Goal: Information Seeking & Learning: Learn about a topic

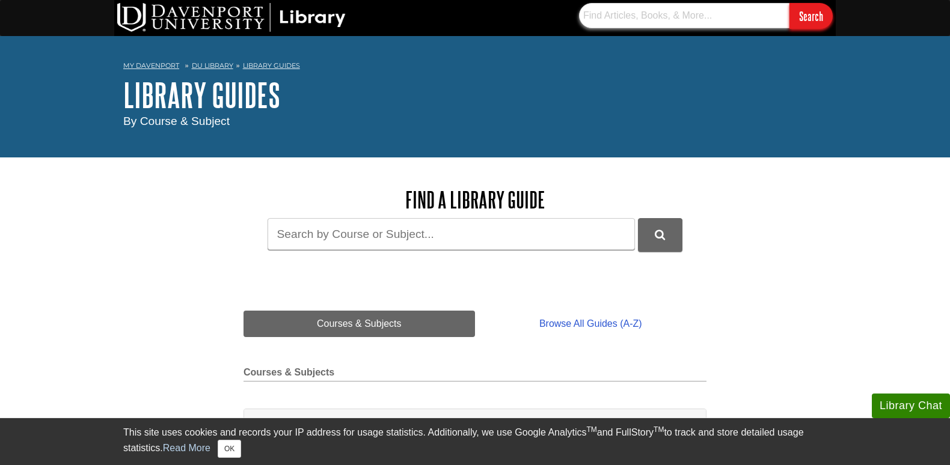
click at [646, 16] on input "text" at bounding box center [684, 15] width 210 height 25
type input "Agile Project Management"
click at [814, 16] on input "Search" at bounding box center [811, 16] width 43 height 26
